Goal: Entertainment & Leisure: Consume media (video, audio)

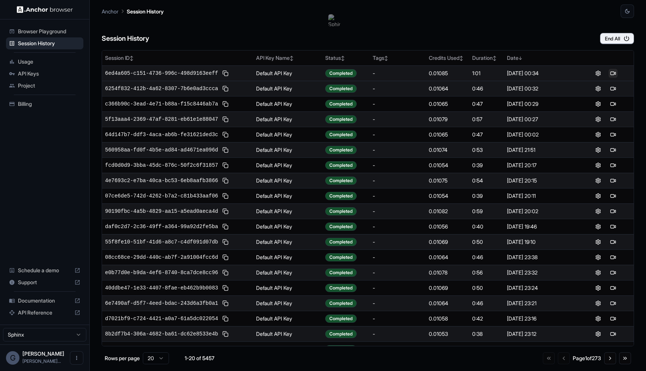
click at [611, 73] on button at bounding box center [613, 73] width 9 height 9
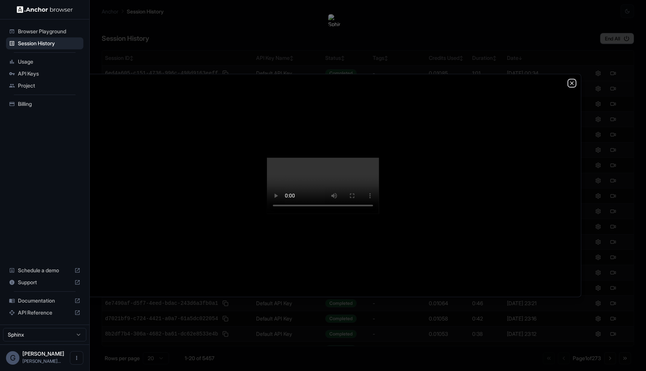
click at [573, 80] on icon "button" at bounding box center [572, 83] width 6 height 6
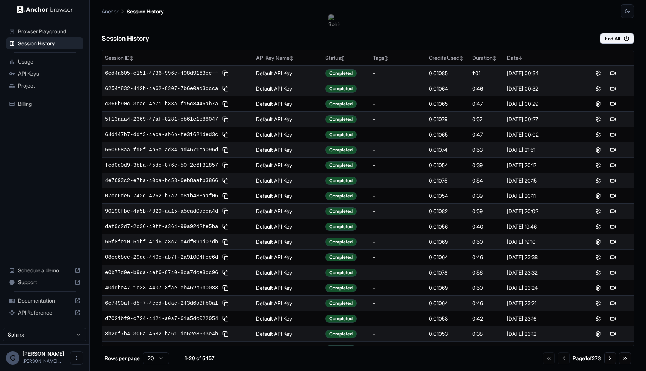
click at [618, 89] on div at bounding box center [606, 88] width 50 height 9
click at [611, 90] on button at bounding box center [613, 88] width 9 height 9
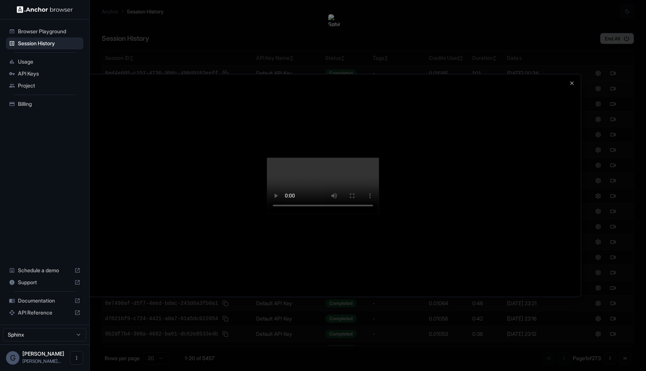
click at [379, 201] on video at bounding box center [323, 185] width 112 height 56
click at [572, 80] on icon "button" at bounding box center [572, 83] width 6 height 6
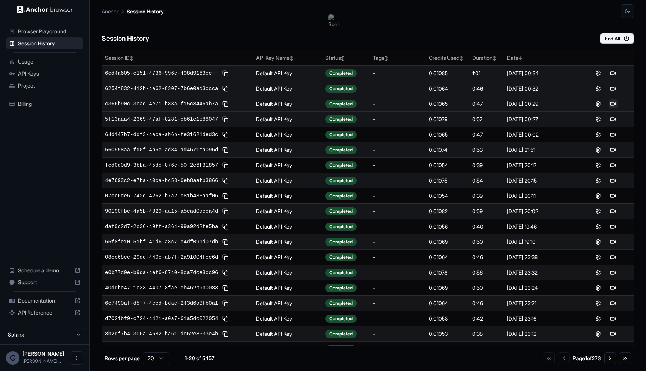
click at [613, 101] on button at bounding box center [613, 103] width 9 height 9
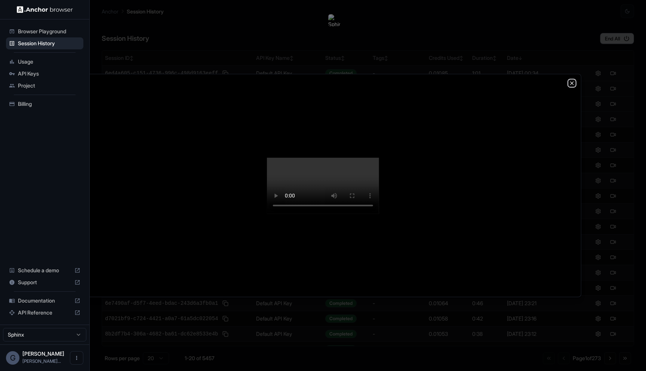
click at [573, 80] on icon "button" at bounding box center [572, 83] width 6 height 6
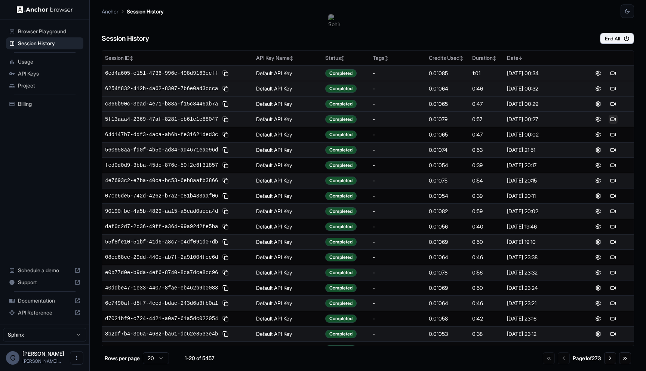
click at [613, 121] on button at bounding box center [613, 119] width 9 height 9
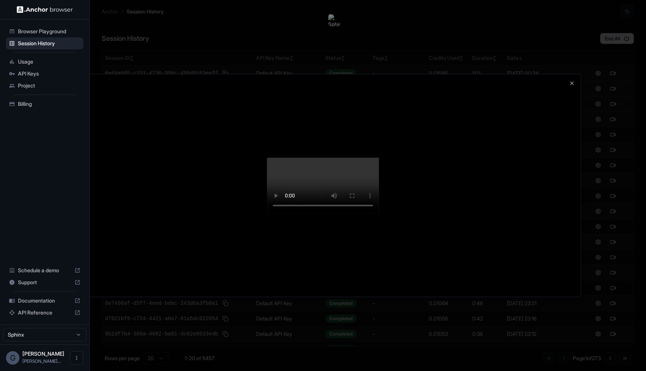
click at [336, 157] on video at bounding box center [323, 185] width 112 height 56
click at [570, 74] on div at bounding box center [323, 185] width 516 height 222
click at [570, 80] on icon "button" at bounding box center [572, 83] width 6 height 6
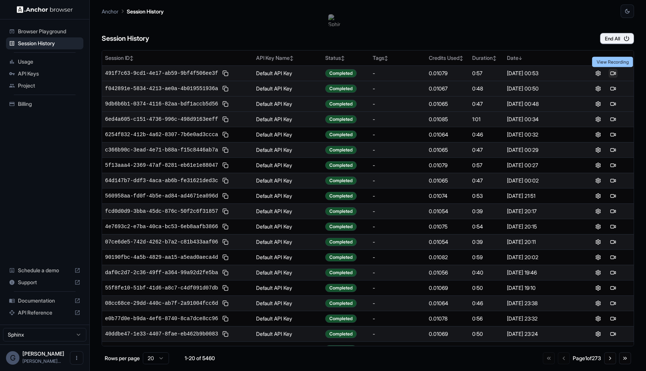
click at [611, 74] on button at bounding box center [613, 73] width 9 height 9
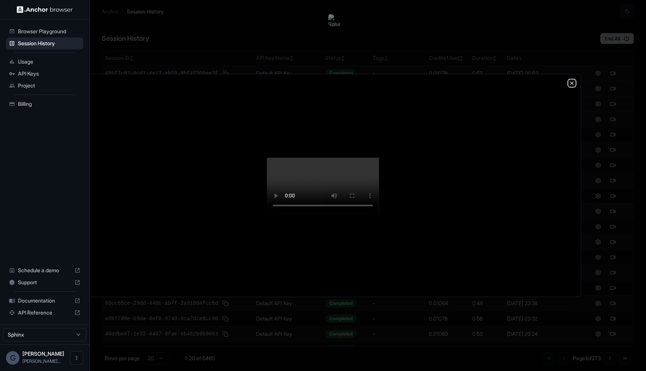
click at [569, 80] on icon "button" at bounding box center [572, 83] width 6 height 6
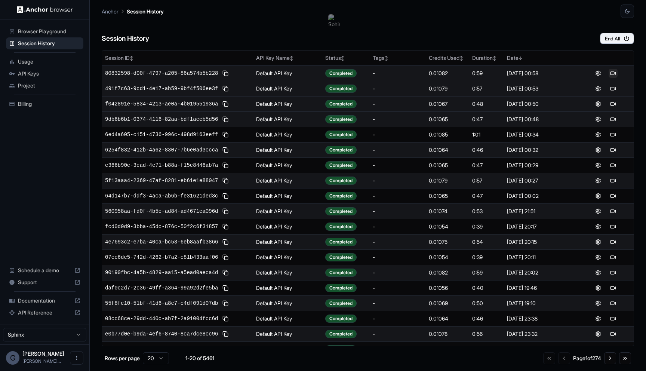
click at [615, 73] on button at bounding box center [613, 73] width 9 height 9
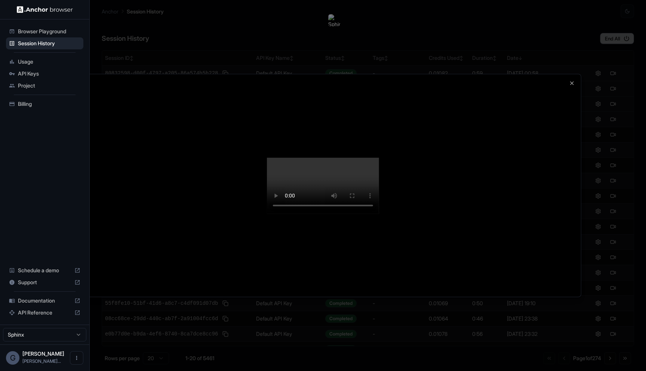
click at [354, 213] on video at bounding box center [323, 185] width 112 height 56
click at [379, 157] on video at bounding box center [323, 185] width 112 height 56
click at [572, 74] on div at bounding box center [323, 185] width 516 height 222
click at [572, 80] on icon "button" at bounding box center [572, 83] width 6 height 6
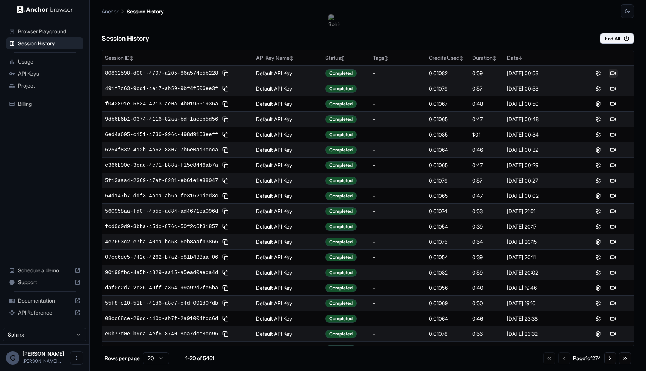
click at [613, 74] on button at bounding box center [613, 73] width 9 height 9
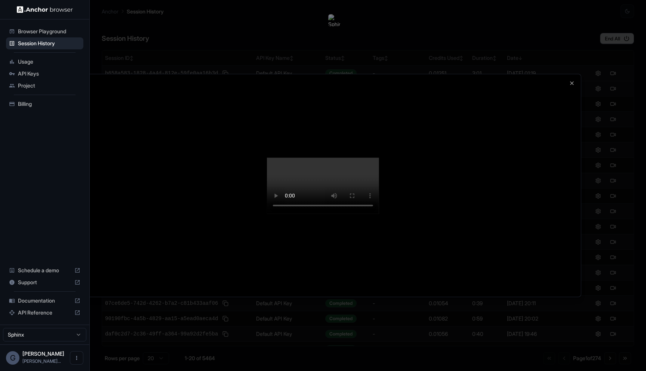
click at [557, 74] on div at bounding box center [323, 185] width 516 height 222
click at [567, 74] on div at bounding box center [323, 185] width 516 height 222
click at [570, 80] on icon "button" at bounding box center [572, 83] width 6 height 6
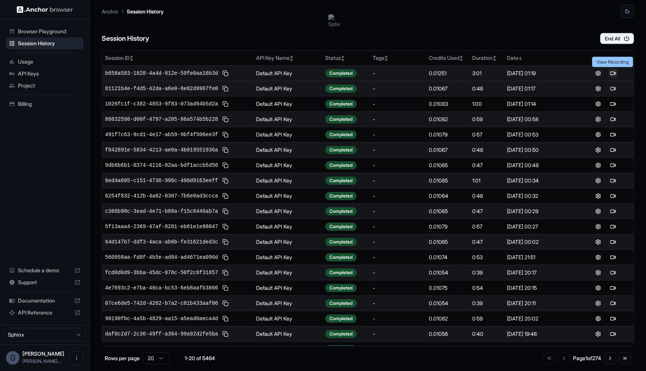
click at [613, 71] on button at bounding box center [613, 73] width 9 height 9
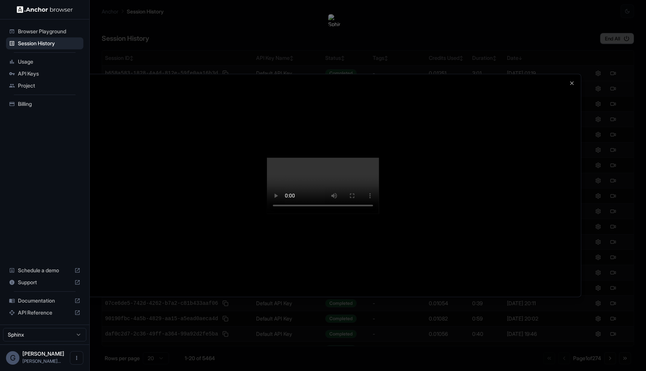
click at [570, 74] on div at bounding box center [323, 185] width 516 height 222
click at [573, 80] on icon "button" at bounding box center [572, 83] width 6 height 6
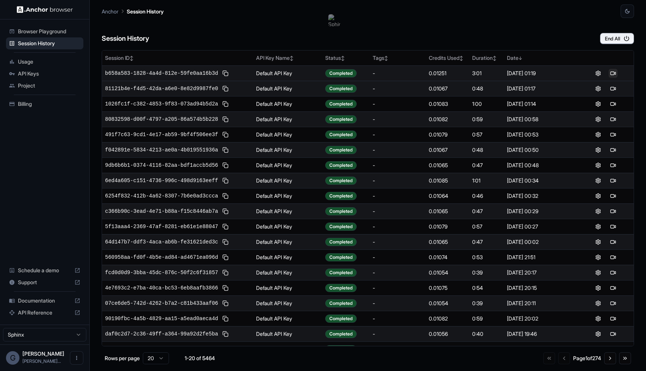
click at [615, 72] on button at bounding box center [613, 73] width 9 height 9
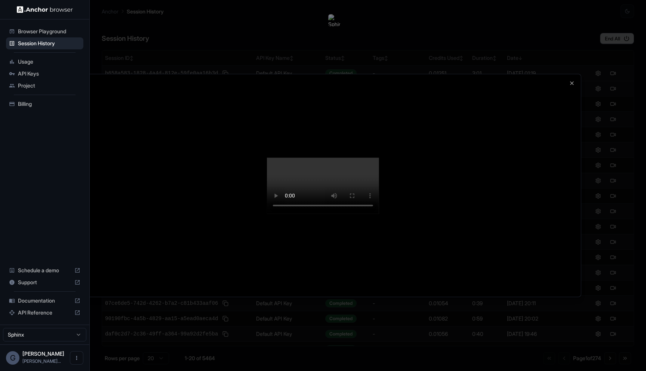
click at [379, 198] on video at bounding box center [323, 185] width 112 height 56
click at [581, 74] on div at bounding box center [323, 185] width 516 height 222
click at [575, 80] on icon "button" at bounding box center [572, 83] width 6 height 6
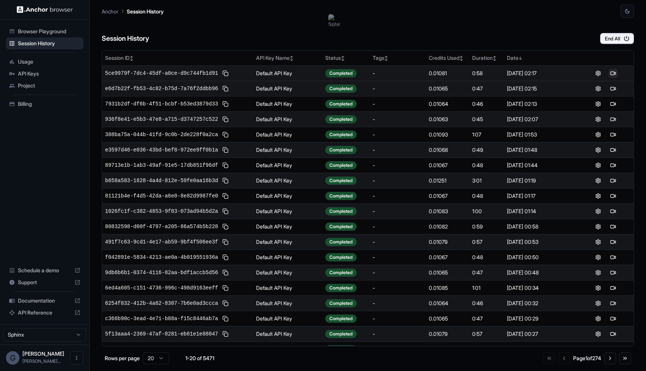
click at [613, 73] on button at bounding box center [613, 73] width 9 height 9
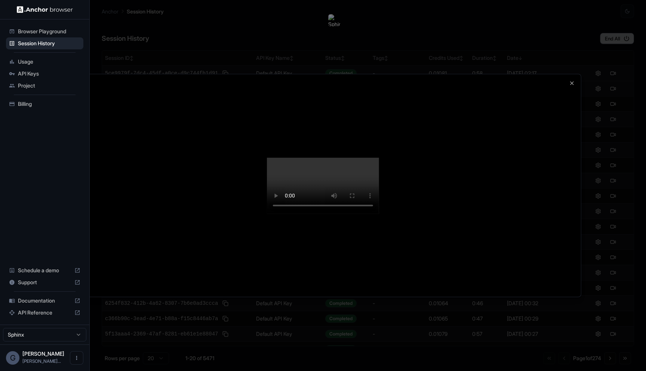
click at [551, 164] on div at bounding box center [323, 185] width 516 height 222
click at [573, 74] on div at bounding box center [323, 185] width 516 height 222
click at [572, 80] on icon "button" at bounding box center [572, 83] width 6 height 6
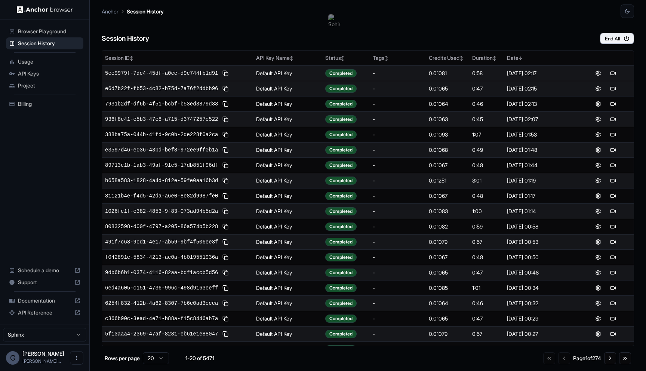
drag, startPoint x: 600, startPoint y: 89, endPoint x: 624, endPoint y: 93, distance: 24.7
click at [624, 93] on td at bounding box center [606, 88] width 56 height 15
click at [610, 88] on button at bounding box center [613, 88] width 9 height 9
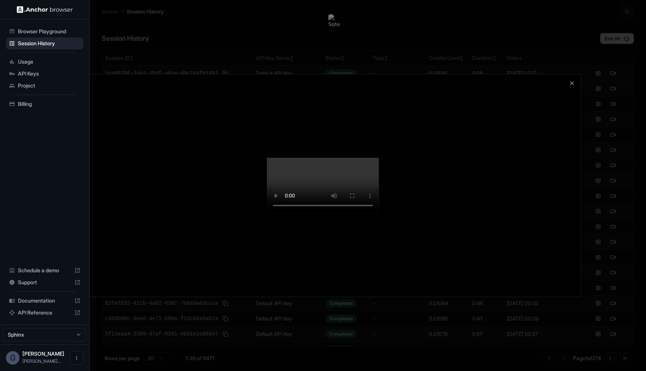
click at [379, 213] on video at bounding box center [323, 185] width 112 height 56
click at [573, 80] on icon "button" at bounding box center [572, 83] width 6 height 6
